Goal: Task Accomplishment & Management: Use online tool/utility

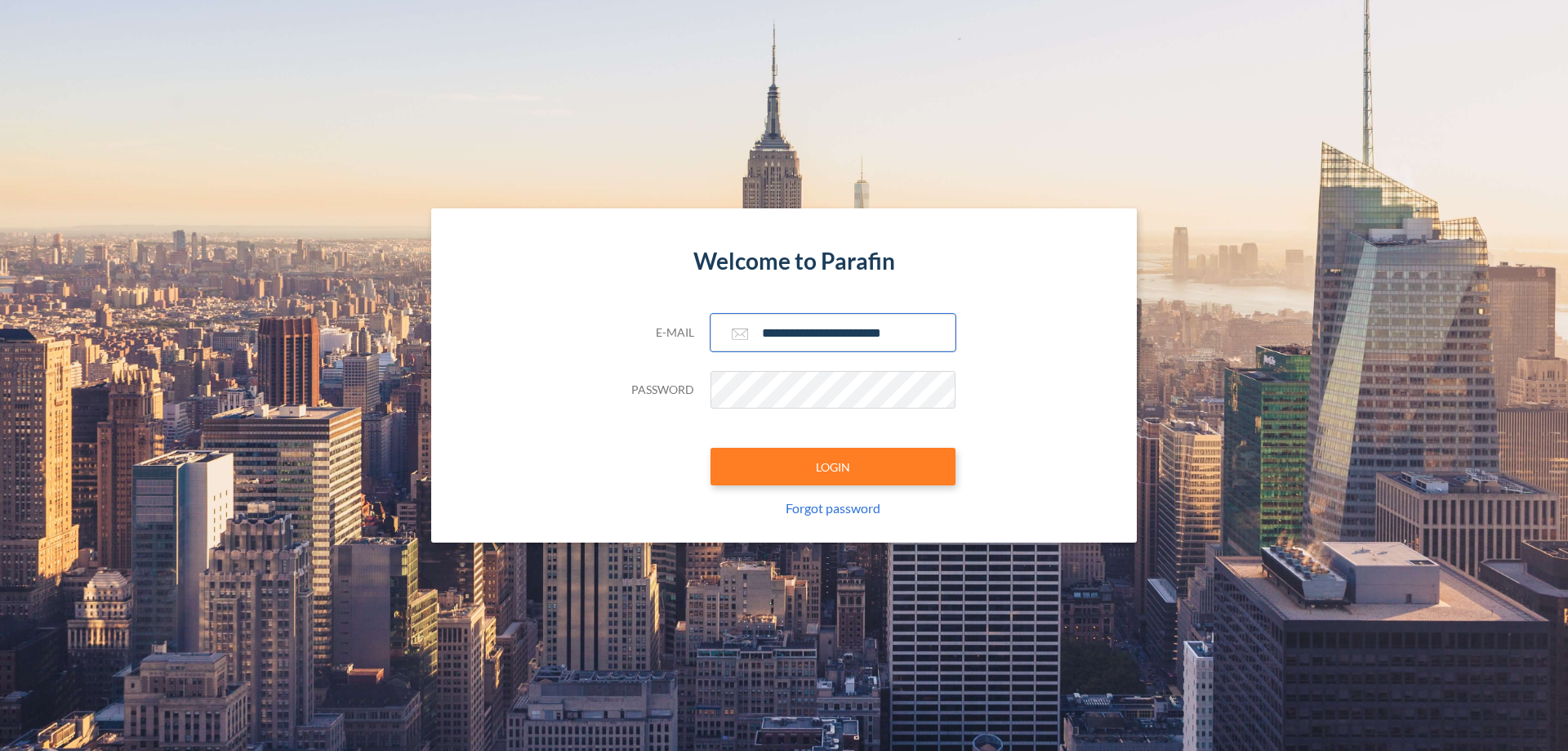
type input "**********"
click at [833, 467] on button "LOGIN" at bounding box center [833, 467] width 245 height 38
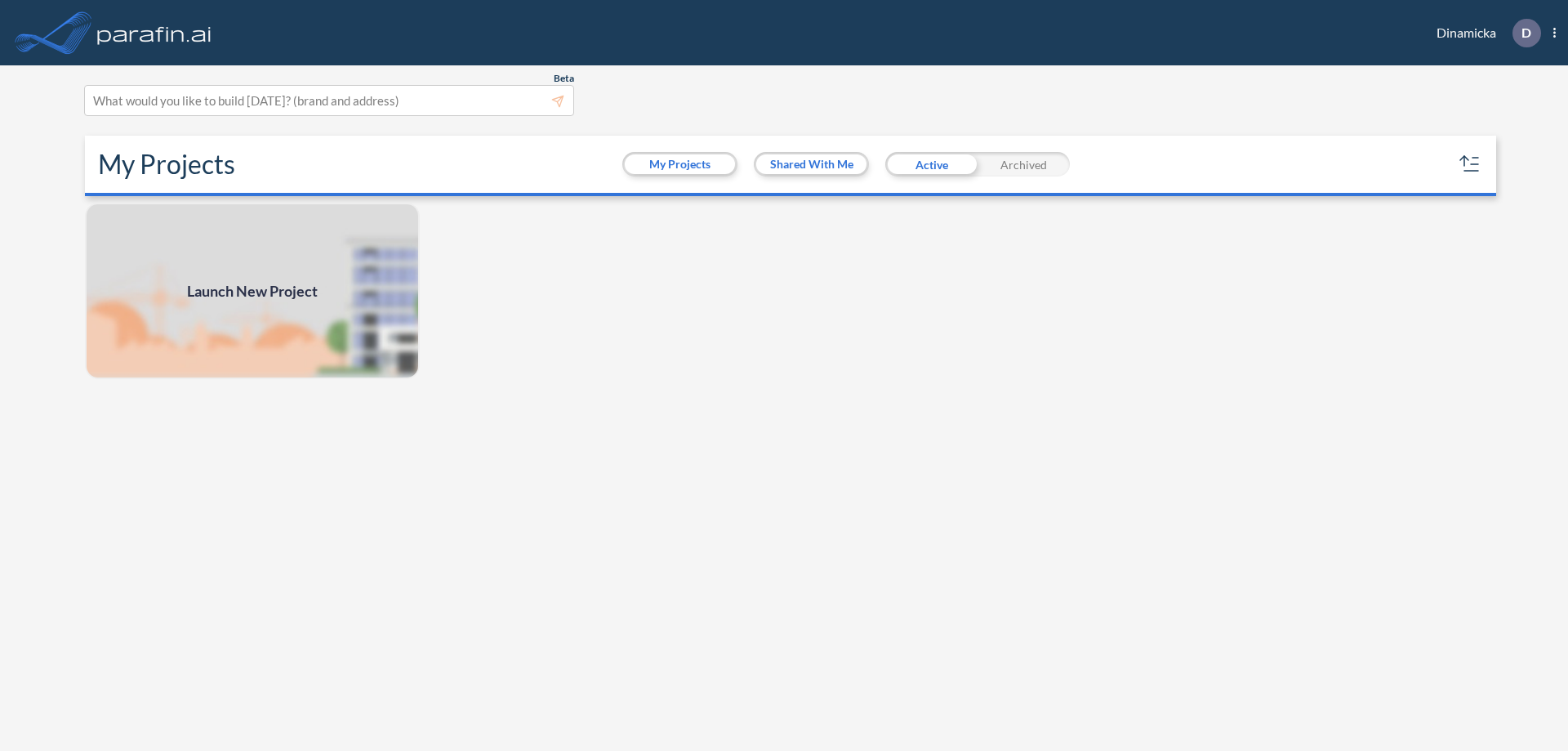
scroll to position [4, 0]
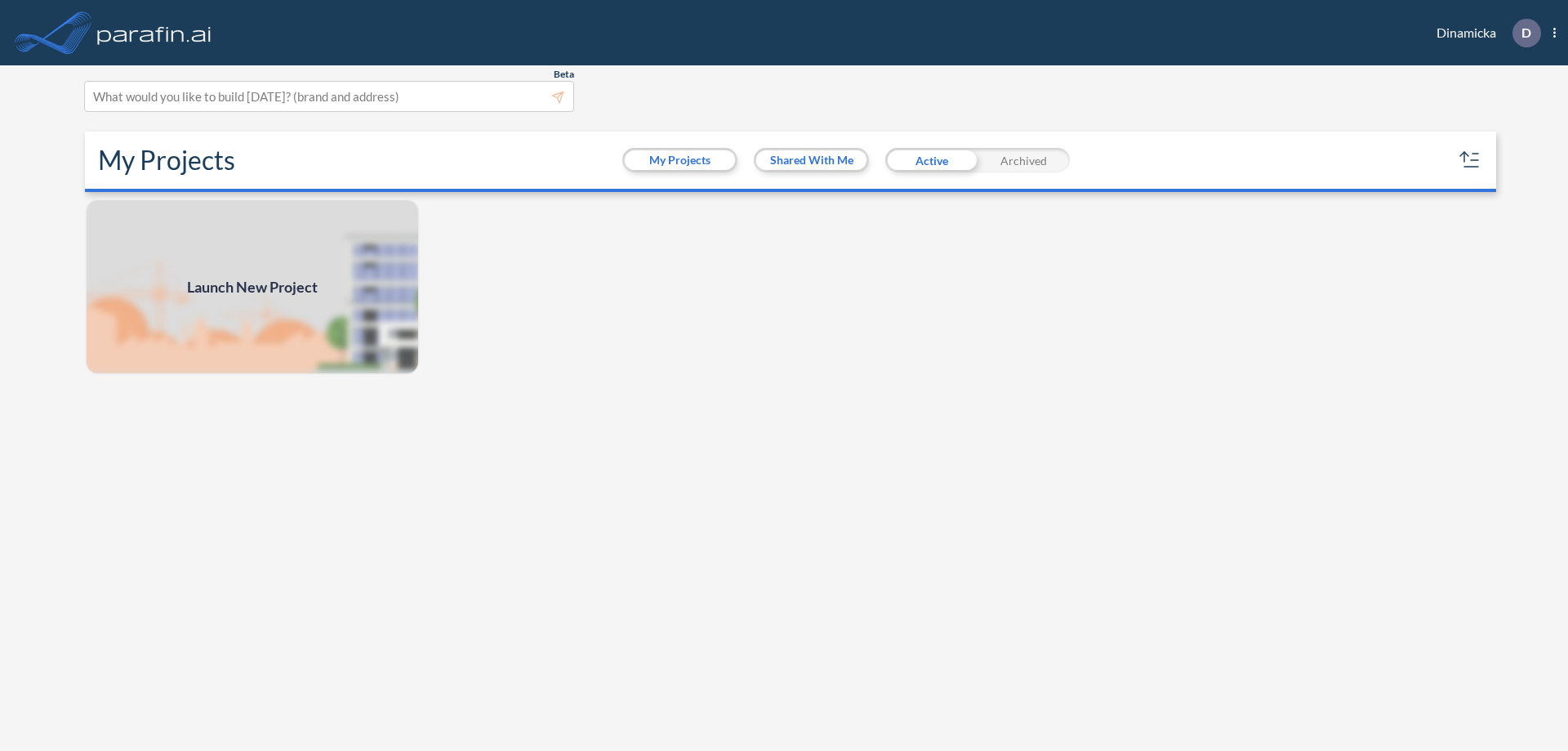
click at [253, 286] on span "Launch New Project" at bounding box center [253, 287] width 130 height 22
